Goal: Navigation & Orientation: Find specific page/section

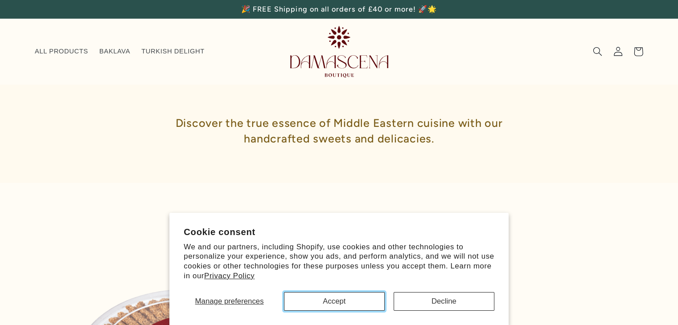
click at [346, 303] on button "Accept" at bounding box center [334, 301] width 101 height 19
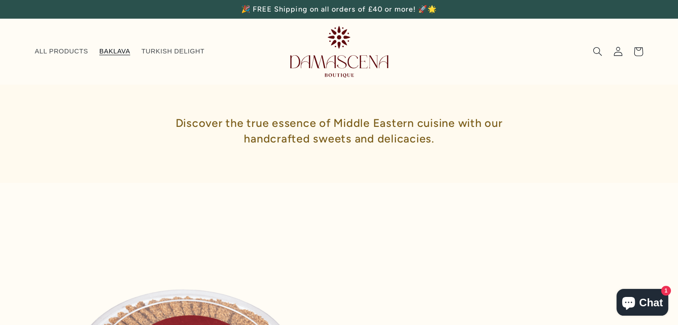
click at [105, 52] on span "BAKLAVA" at bounding box center [114, 51] width 31 height 8
